Goal: Task Accomplishment & Management: Use online tool/utility

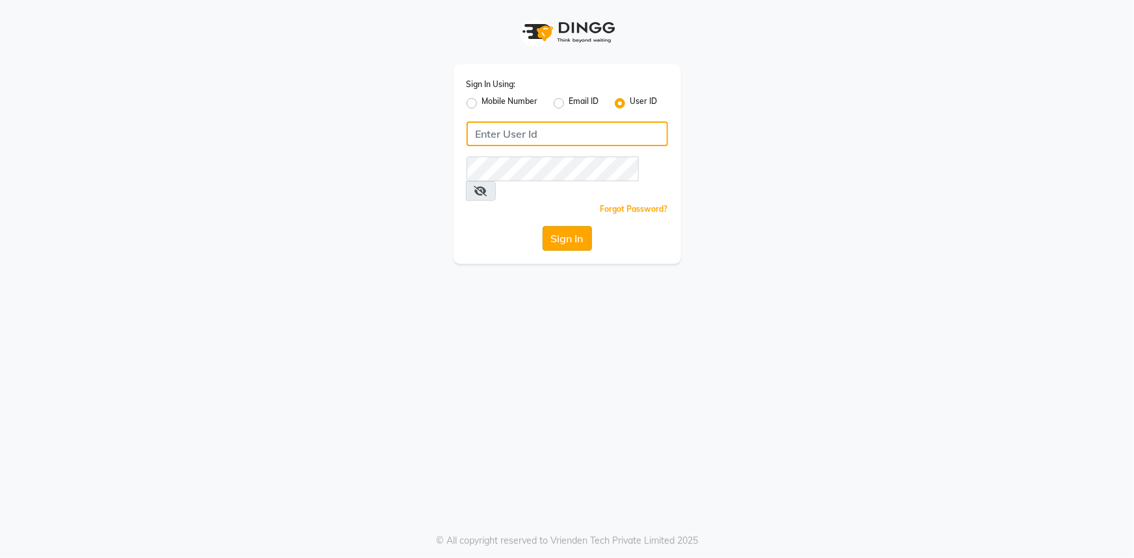
type input "e3347-01"
click at [564, 226] on button "Sign In" at bounding box center [567, 238] width 49 height 25
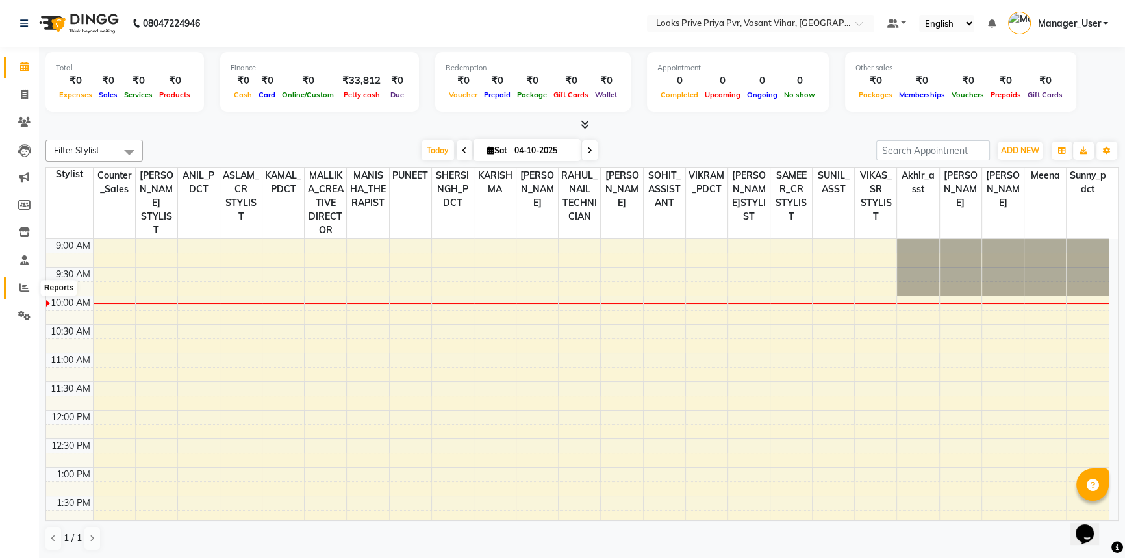
click at [27, 288] on icon at bounding box center [24, 288] width 10 height 10
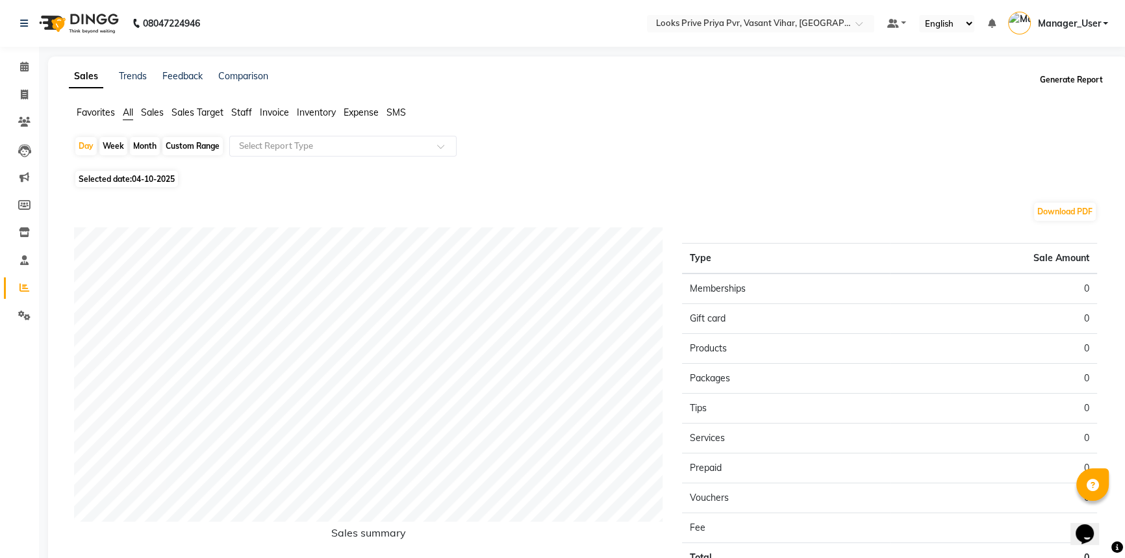
click at [1099, 79] on button "Generate Report" at bounding box center [1072, 80] width 70 height 18
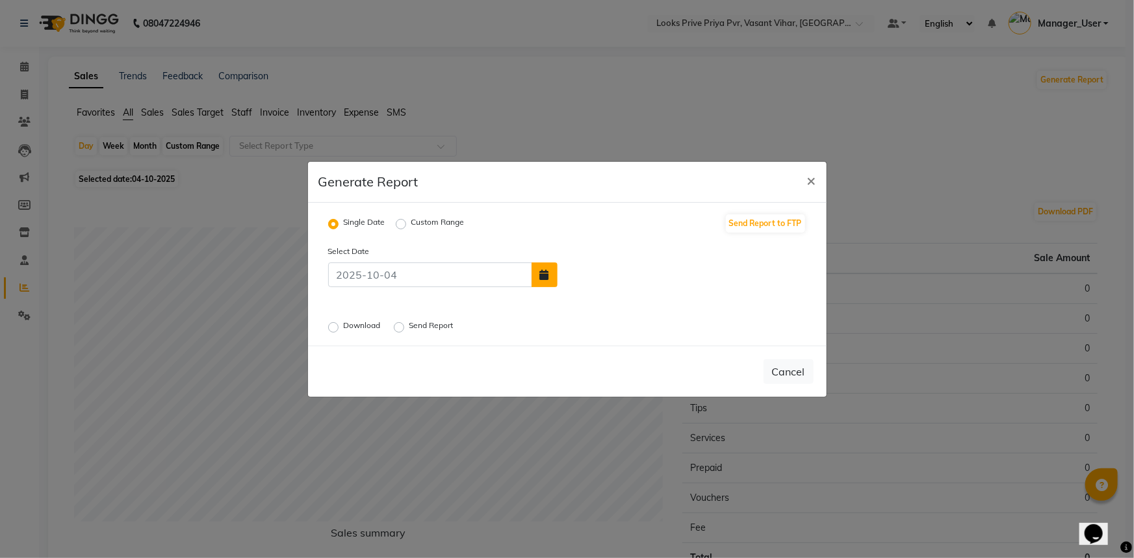
click at [554, 272] on button "button" at bounding box center [544, 274] width 26 height 25
select select "10"
select select "2025"
click at [657, 242] on div "3" at bounding box center [655, 243] width 21 height 21
type input "03-10-2025"
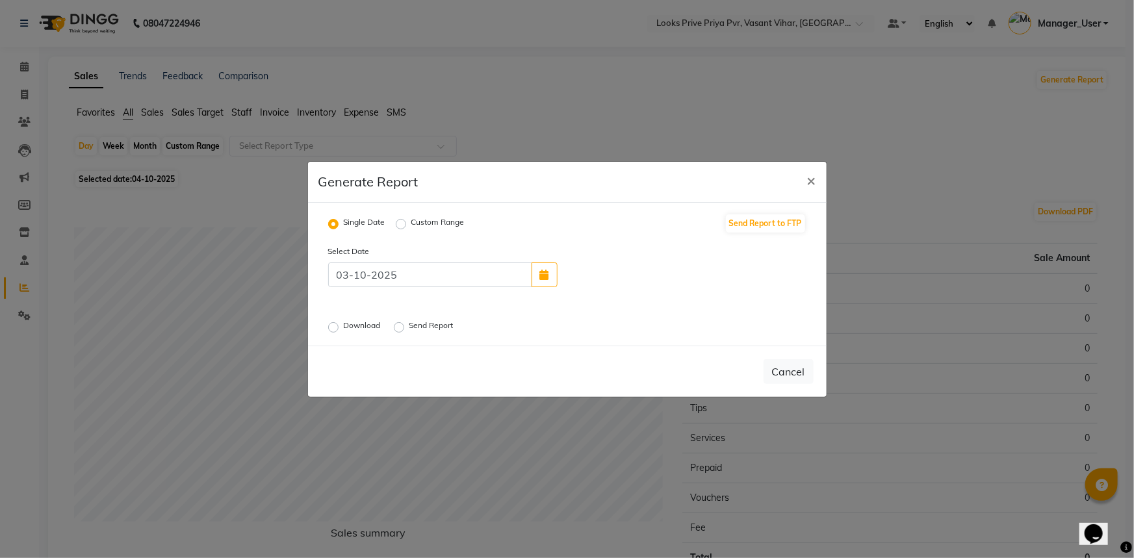
click at [344, 327] on label "Download" at bounding box center [364, 328] width 40 height 16
click at [331, 327] on input "Download" at bounding box center [335, 326] width 9 height 9
radio input "true"
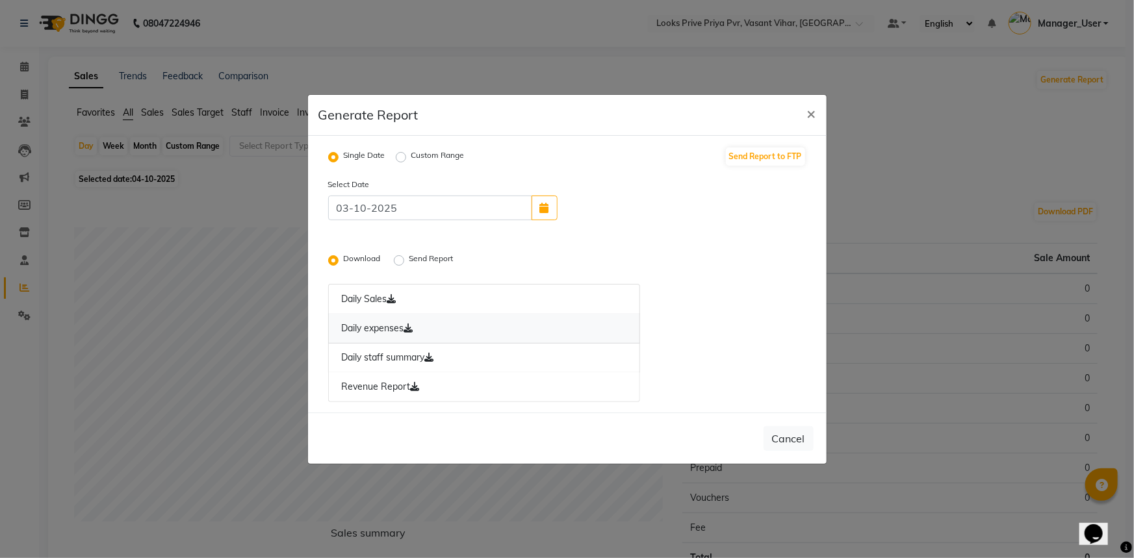
click at [411, 327] on icon at bounding box center [408, 328] width 9 height 9
click at [416, 387] on icon at bounding box center [415, 386] width 9 height 9
click at [431, 360] on icon at bounding box center [429, 357] width 9 height 9
click at [815, 112] on span "×" at bounding box center [811, 112] width 9 height 19
radio input "false"
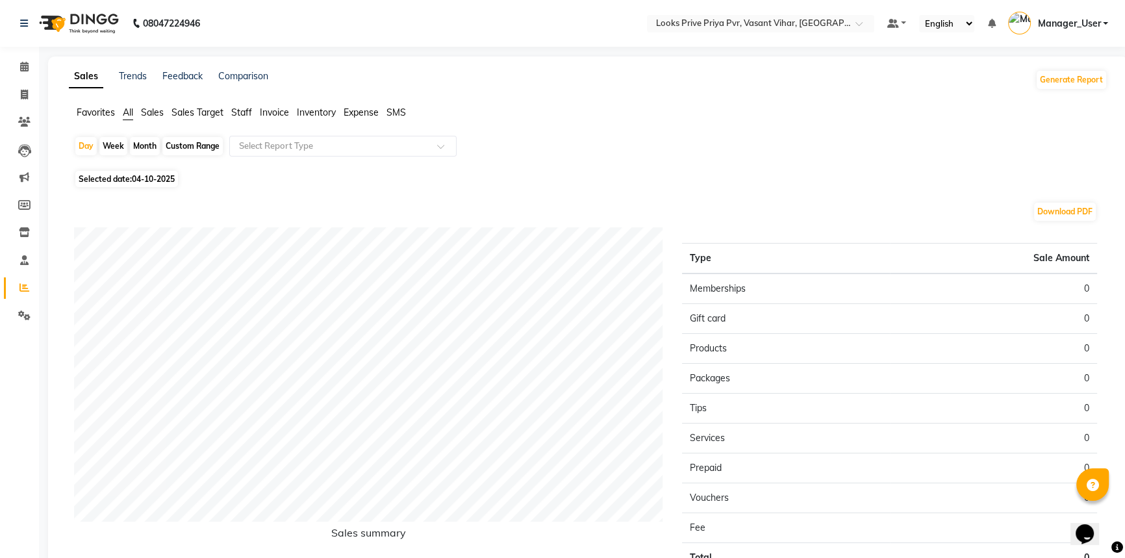
click at [809, 114] on ul "Favorites All Sales Sales Target Staff Invoice Inventory Expense SMS" at bounding box center [588, 113] width 1039 height 14
click at [811, 109] on ul "Favorites All Sales Sales Target Staff Invoice Inventory Expense SMS" at bounding box center [588, 113] width 1039 height 14
click at [20, 70] on icon at bounding box center [24, 67] width 8 height 10
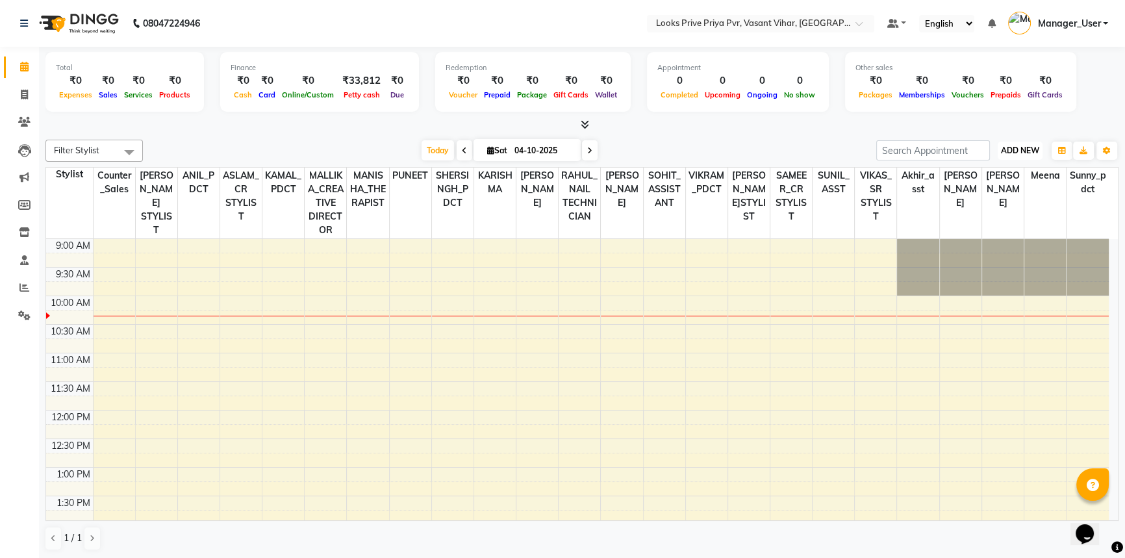
click at [1030, 146] on span "ADD NEW" at bounding box center [1020, 151] width 38 height 10
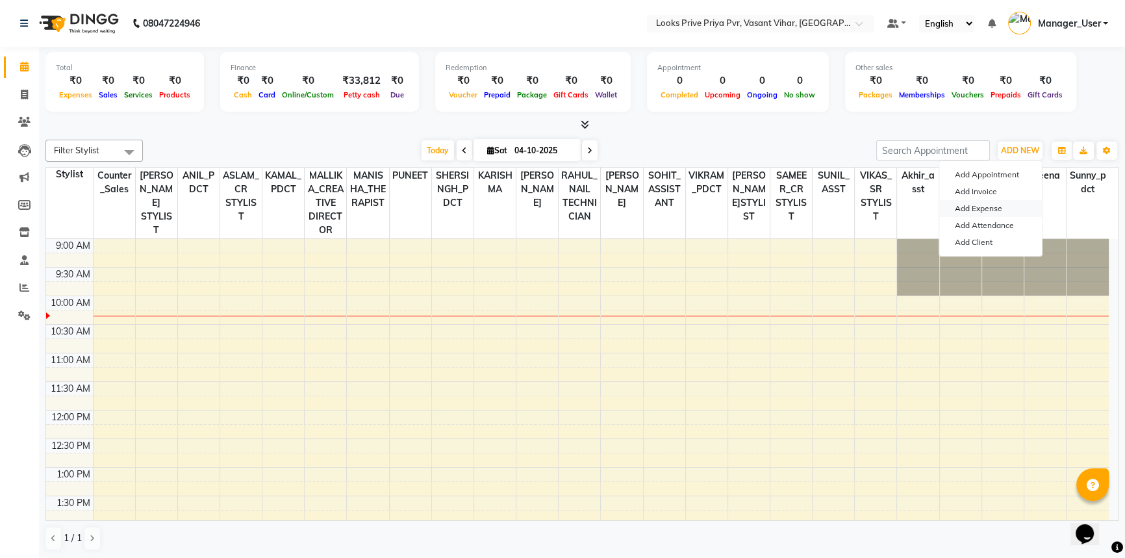
click at [977, 208] on link "Add Expense" at bounding box center [991, 208] width 103 height 17
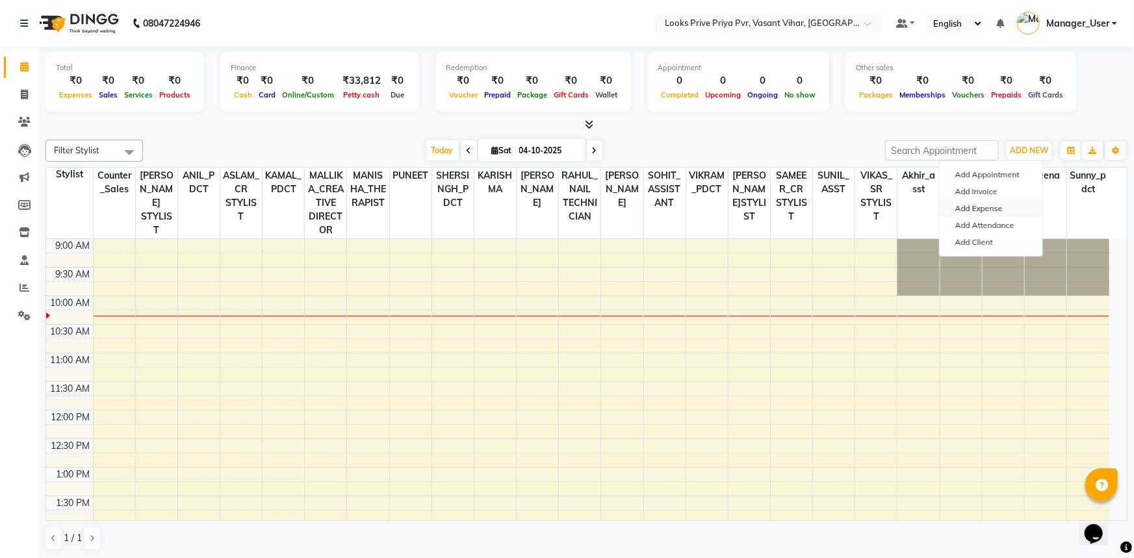
select select "1"
select select "6695"
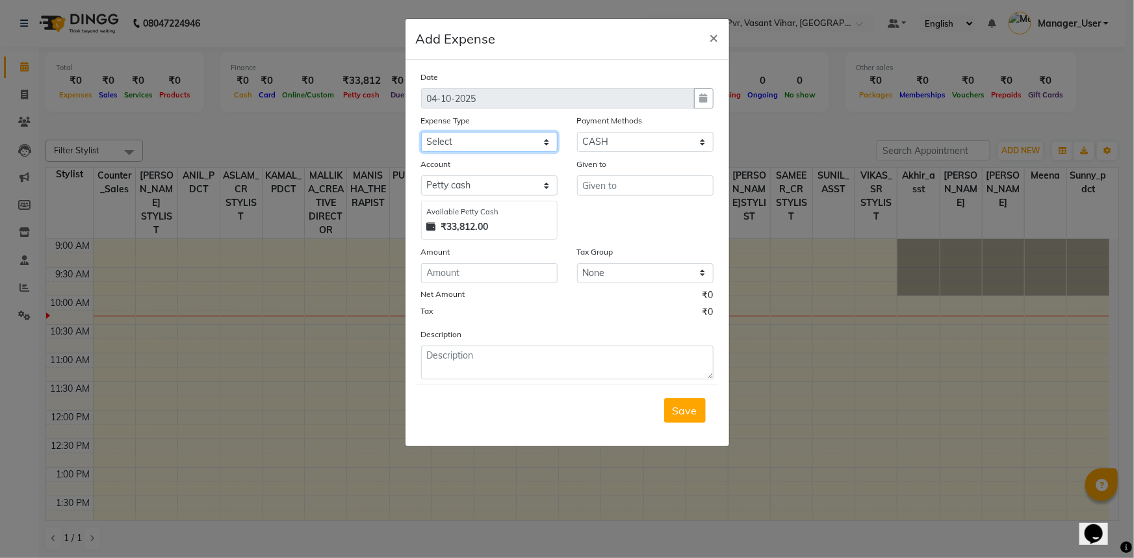
click at [457, 146] on select "Select Accommodation Aesthetics Bank Deposit BLINKIT Cash Handover Client Refun…" at bounding box center [489, 142] width 136 height 20
click at [421, 133] on select "Select Accommodation Aesthetics Bank Deposit BLINKIT Cash Handover Client Refun…" at bounding box center [489, 142] width 136 height 20
click at [522, 131] on div "Expense Type" at bounding box center [489, 123] width 136 height 18
click at [529, 133] on select "Select Accommodation Aesthetics Bank Deposit BLINKIT Cash Handover Client Refun…" at bounding box center [489, 142] width 136 height 20
click at [421, 133] on select "Select Accommodation Aesthetics Bank Deposit BLINKIT Cash Handover Client Refun…" at bounding box center [489, 142] width 136 height 20
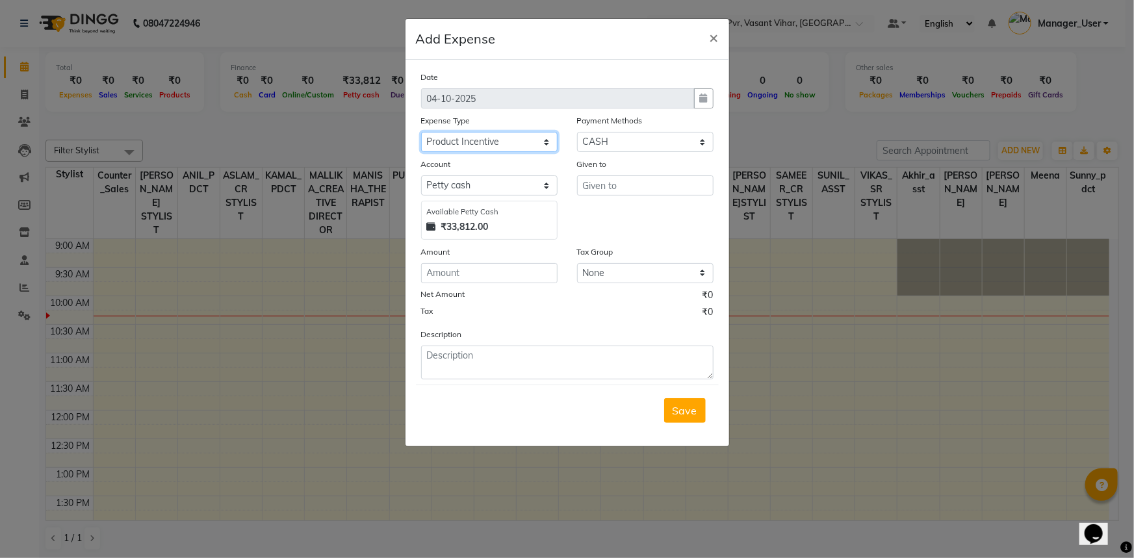
click at [528, 136] on select "Select Accommodation Aesthetics Bank Deposit BLINKIT Cash Handover Client Refun…" at bounding box center [489, 142] width 136 height 20
click at [421, 133] on select "Select Accommodation Aesthetics Bank Deposit BLINKIT Cash Handover Client Refun…" at bounding box center [489, 142] width 136 height 20
click at [527, 142] on select "Select Accommodation Aesthetics Bank Deposit BLINKIT Cash Handover Client Refun…" at bounding box center [489, 142] width 136 height 20
select select "23750"
click at [421, 133] on select "Select Accommodation Aesthetics Bank Deposit BLINKIT Cash Handover Client Refun…" at bounding box center [489, 142] width 136 height 20
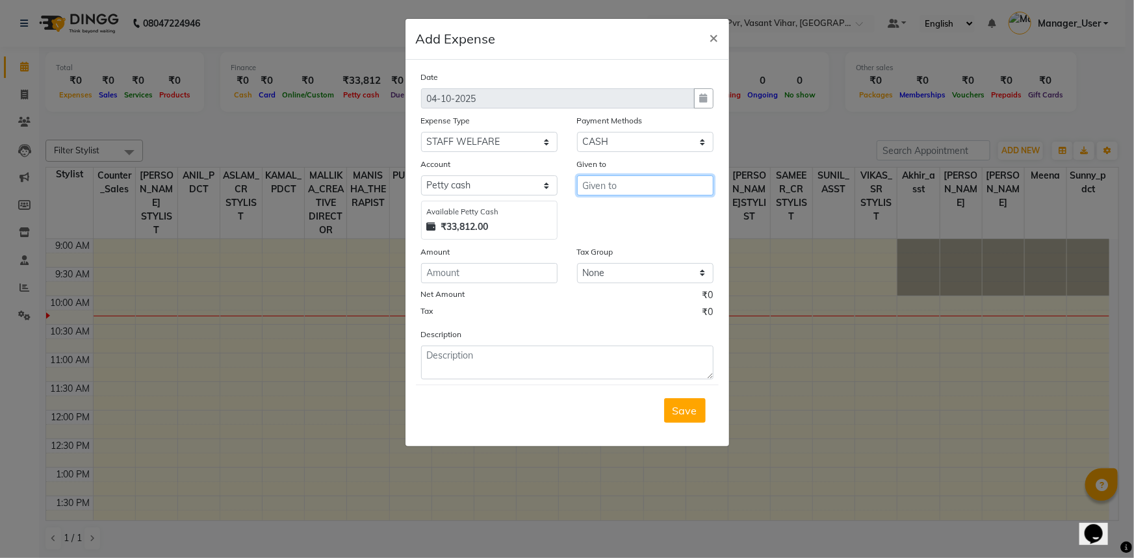
click at [621, 184] on input "text" at bounding box center [645, 185] width 136 height 20
click at [623, 220] on ngb-highlight "Coun ter_Sales" at bounding box center [628, 213] width 71 height 13
type input "Counter_Sales"
click at [491, 278] on input "number" at bounding box center [489, 273] width 136 height 20
type input "150"
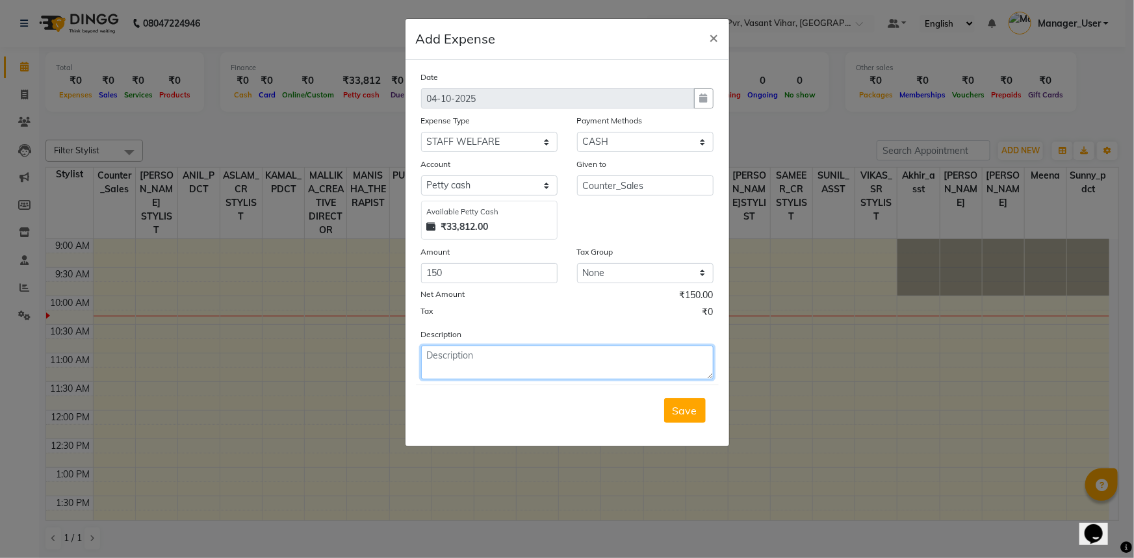
click at [588, 368] on textarea at bounding box center [567, 363] width 292 height 34
type textarea "STAFF MILK"
click at [703, 411] on button "Save" at bounding box center [685, 410] width 42 height 25
